Goal: Task Accomplishment & Management: Complete application form

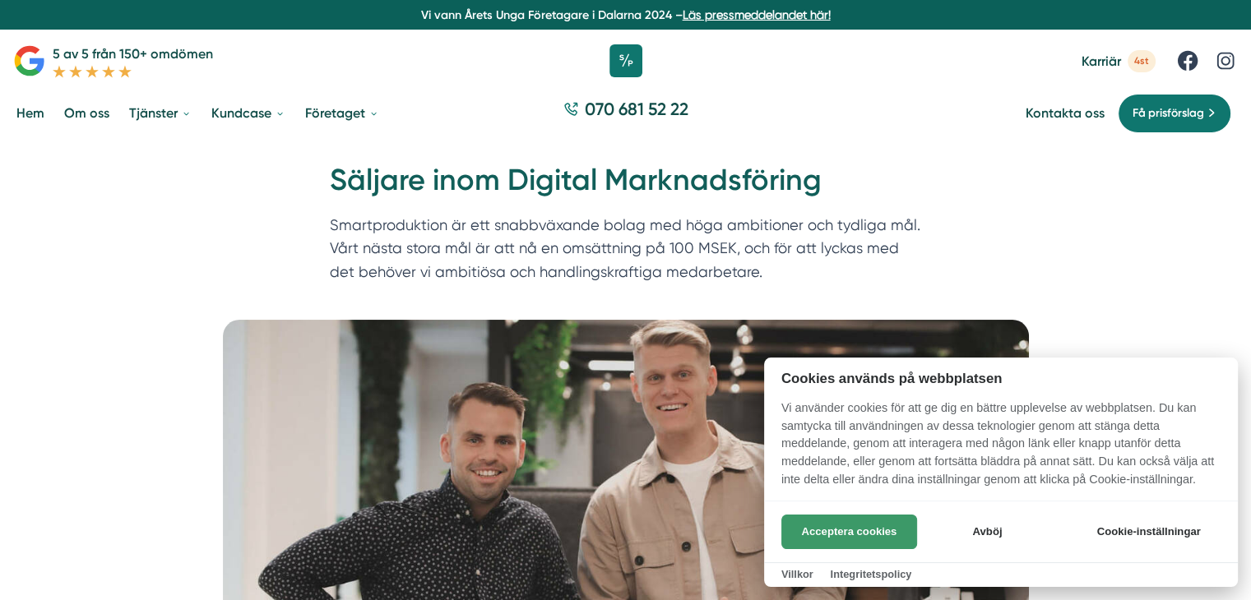
click at [891, 531] on button "Acceptera cookies" at bounding box center [849, 532] width 136 height 35
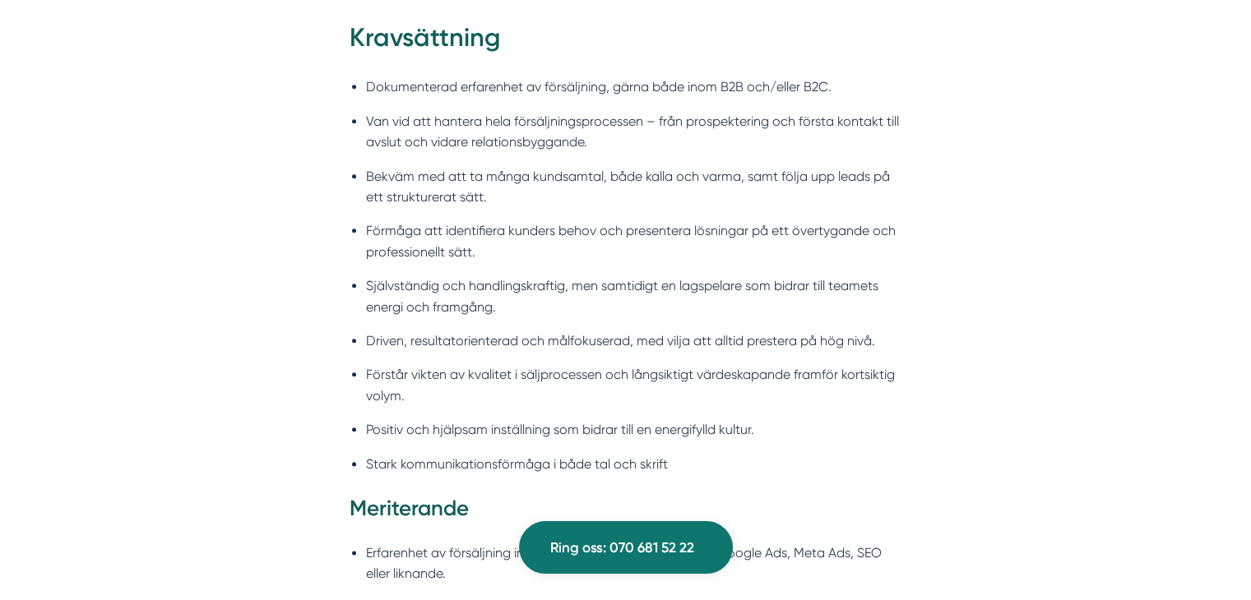
scroll to position [1898, 0]
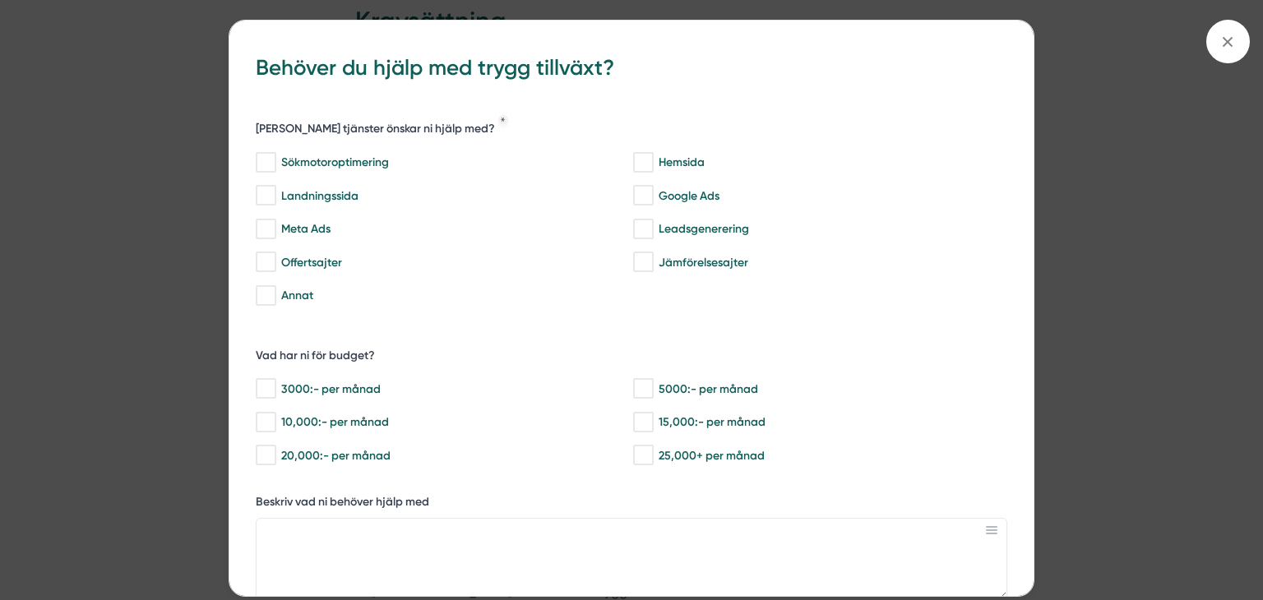
click at [1221, 33] on icon at bounding box center [1228, 42] width 18 height 18
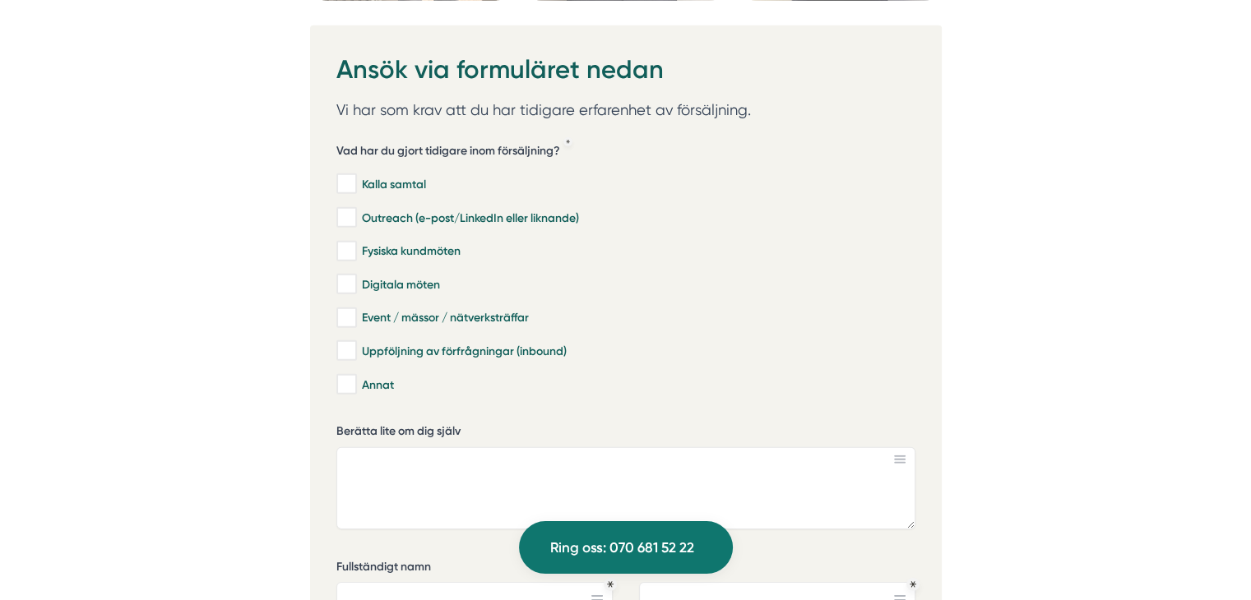
scroll to position [4982, 0]
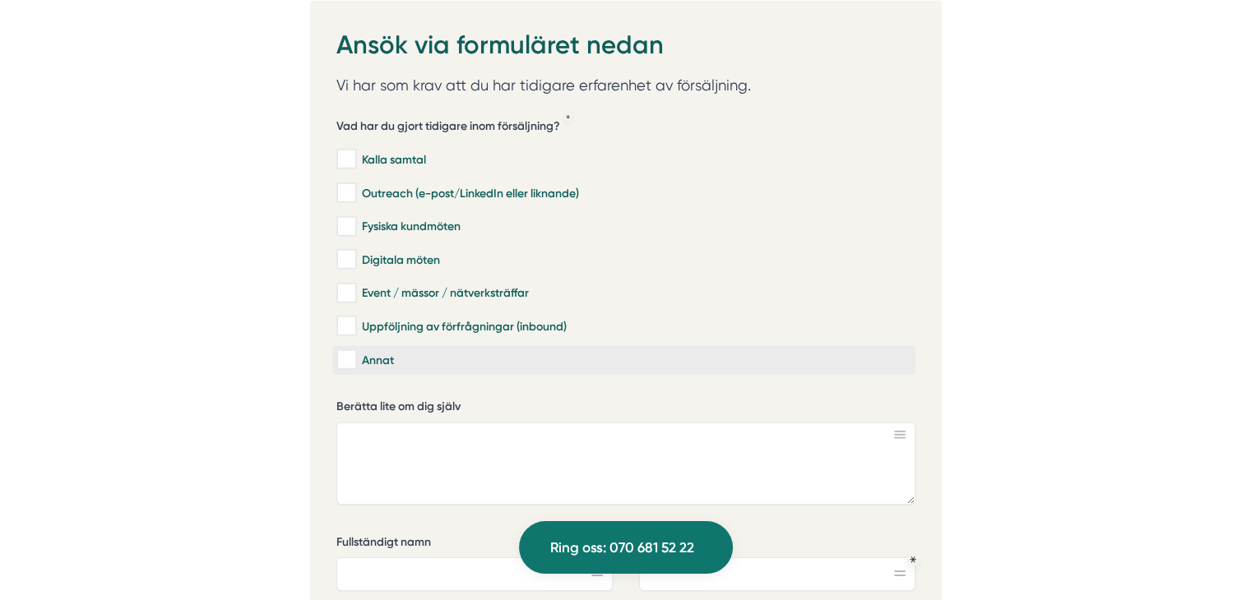
click at [342, 352] on input "Annat" at bounding box center [345, 360] width 19 height 16
checkbox input "true"
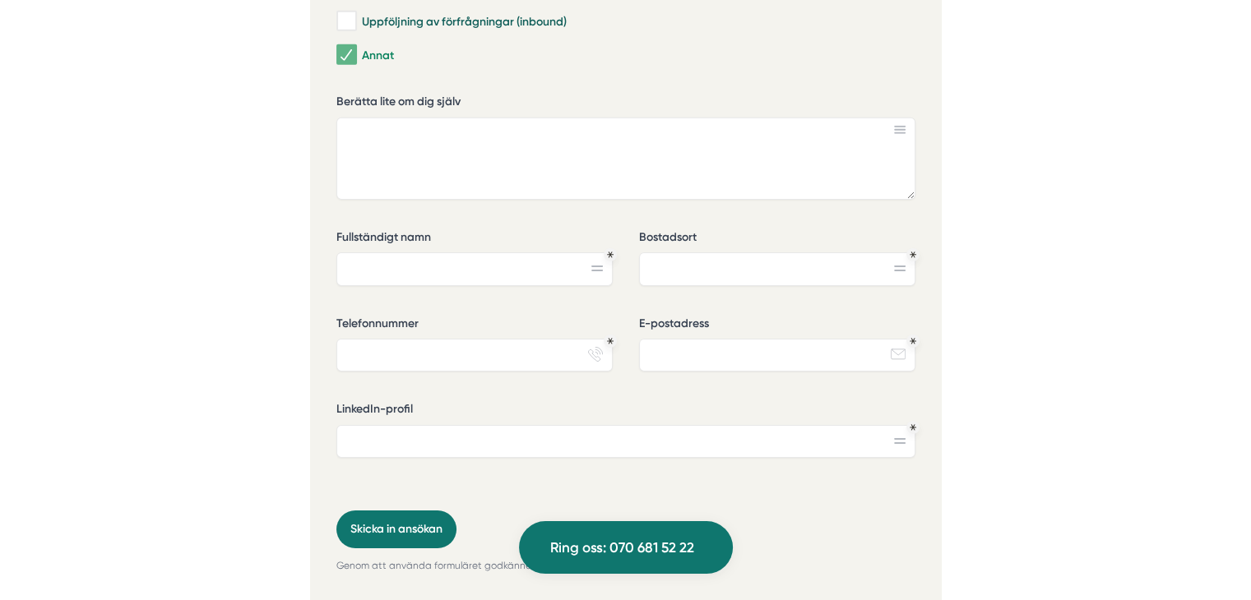
scroll to position [5313, 0]
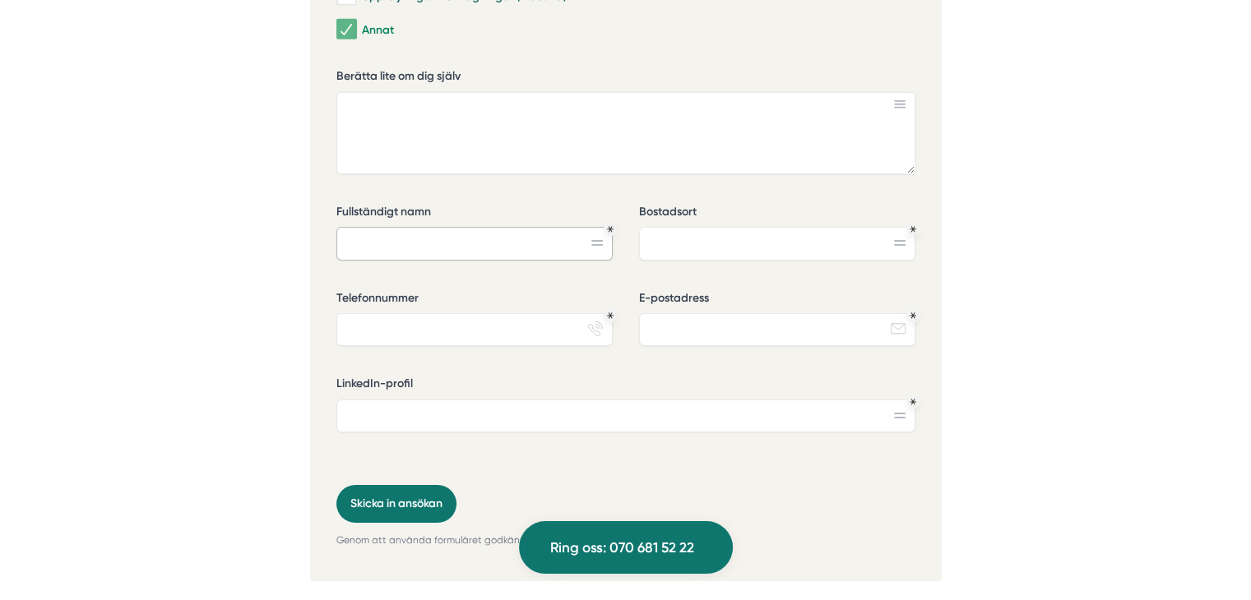
click at [540, 227] on input "Fullständigt namn" at bounding box center [474, 243] width 276 height 33
type input "[PERSON_NAME]"
type input "[GEOGRAPHIC_DATA]"
type input "0762227864"
type input "[EMAIL_ADDRESS][DOMAIN_NAME]"
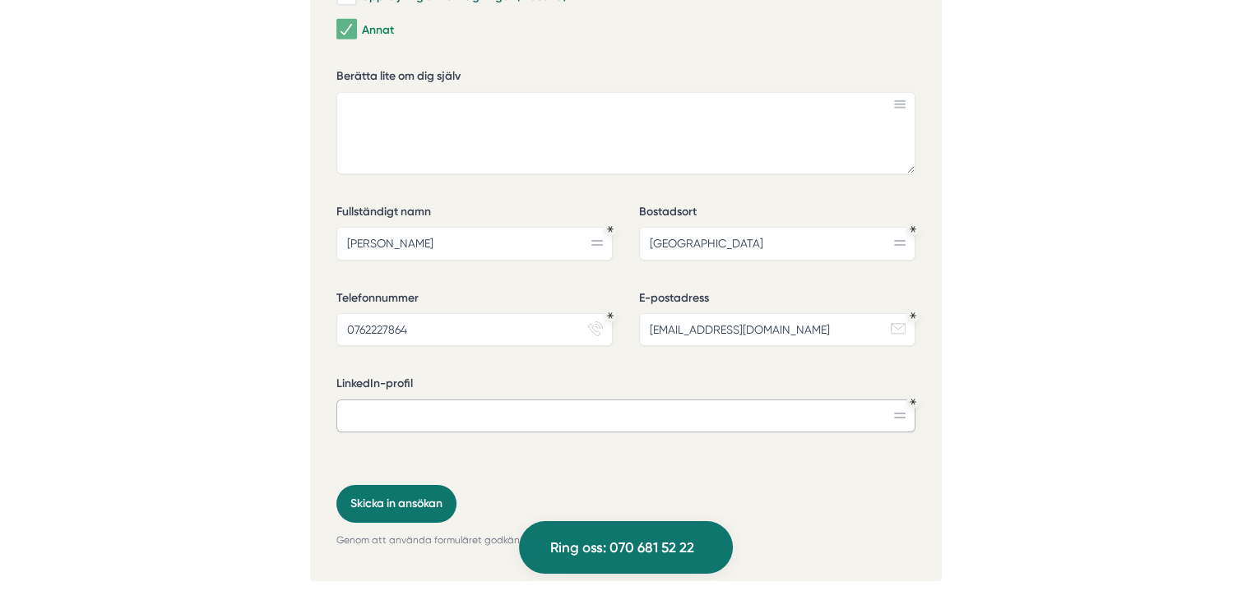
click at [585, 400] on input "LinkedIn-profil" at bounding box center [625, 416] width 579 height 33
paste input "[URL][DOMAIN_NAME]"
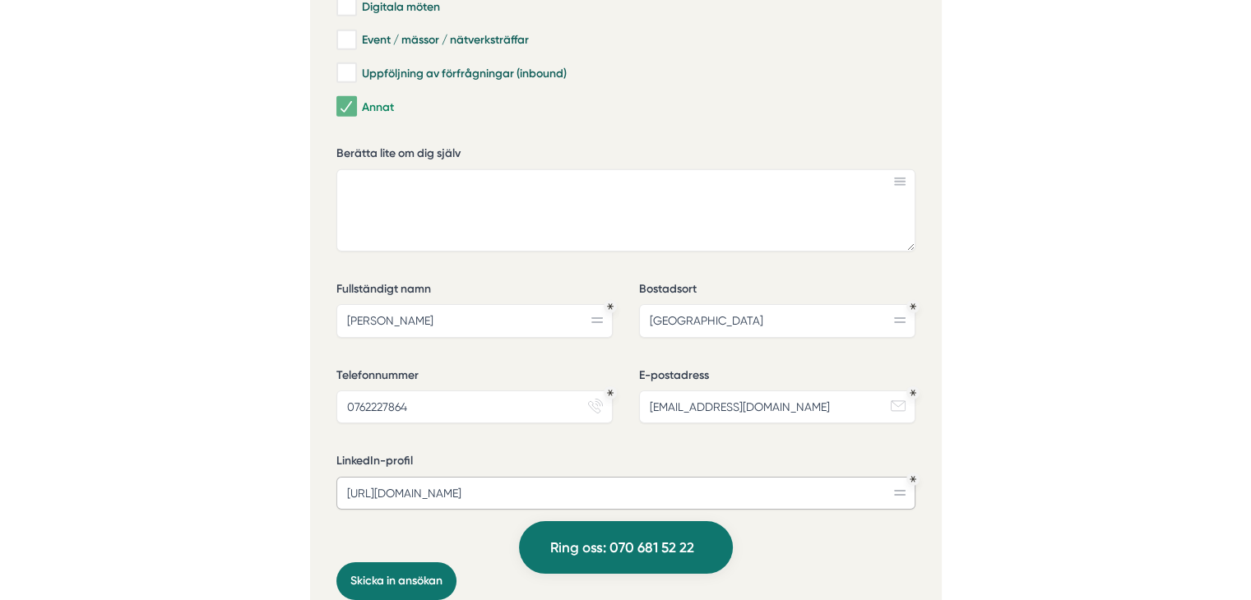
scroll to position [5244, 0]
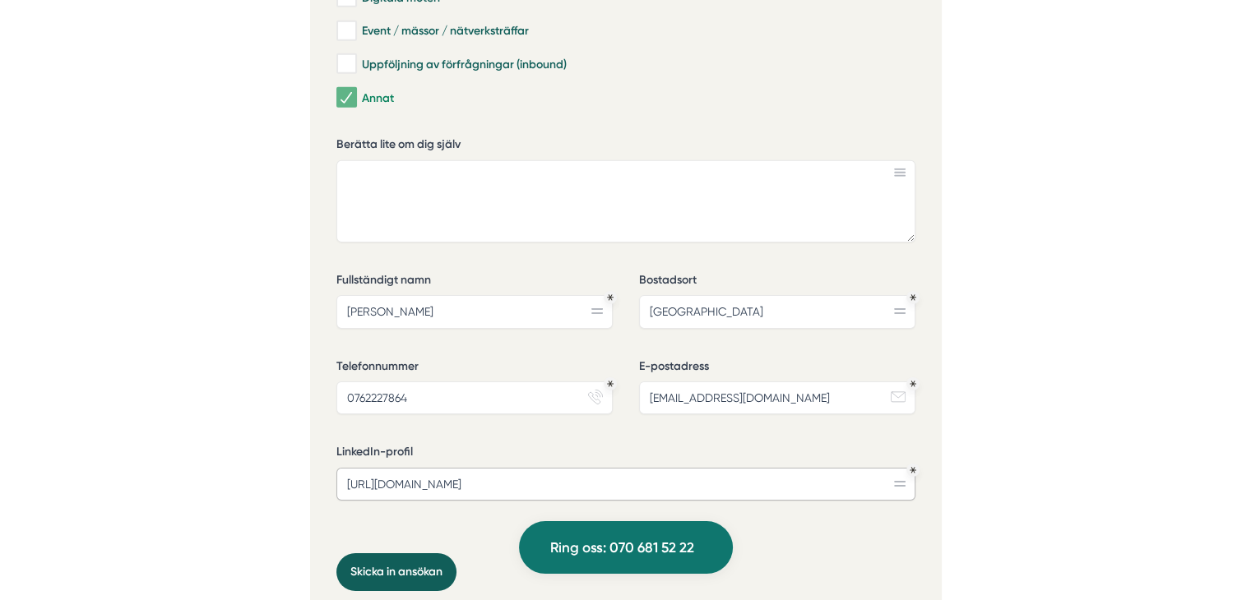
type input "[URL][DOMAIN_NAME]"
click at [401, 554] on button "Skicka in ansökan" at bounding box center [396, 573] width 120 height 38
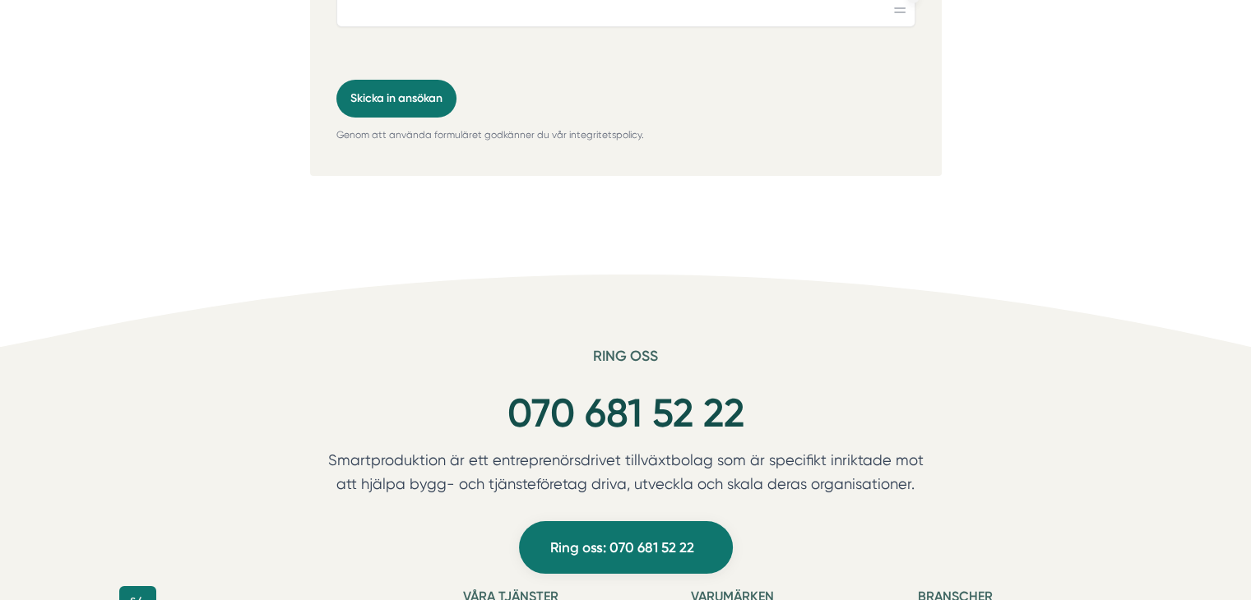
scroll to position [5751, 0]
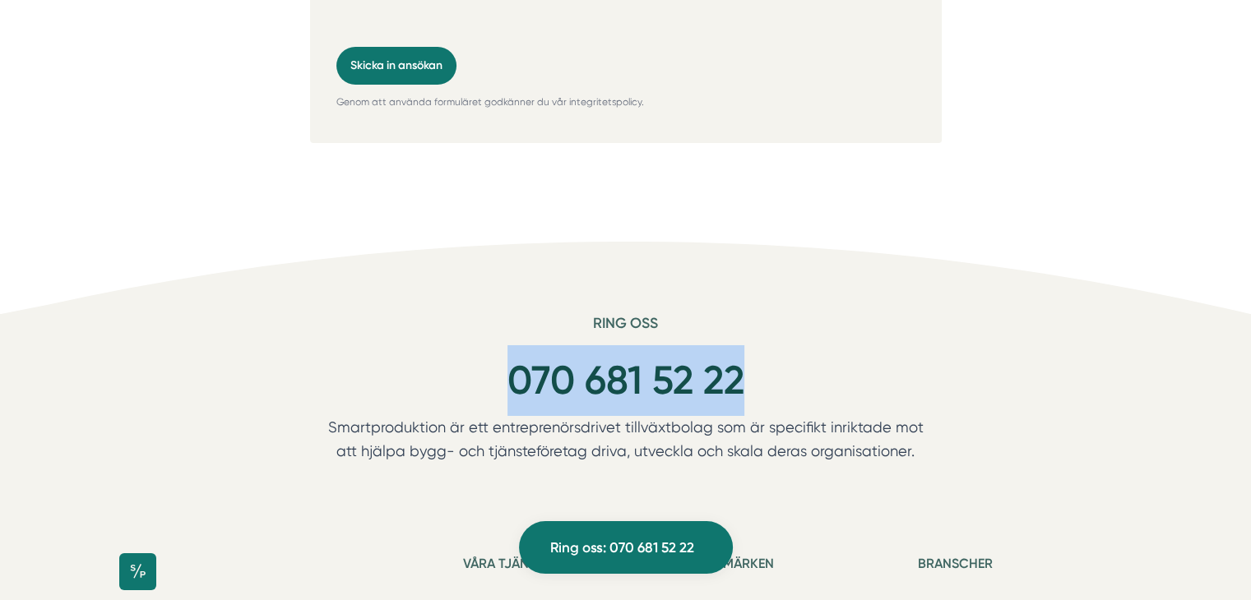
drag, startPoint x: 449, startPoint y: 330, endPoint x: 758, endPoint y: 335, distance: 309.3
click at [758, 345] on div "070 681 52 22" at bounding box center [626, 380] width 632 height 71
copy link "070 681 52 22"
